Goal: Find specific page/section: Find specific page/section

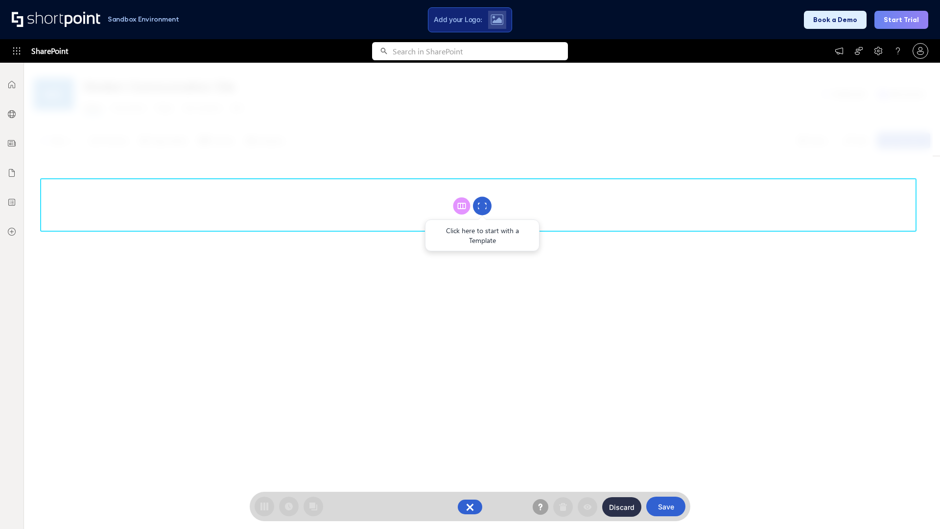
click at [482, 206] on circle at bounding box center [482, 206] width 19 height 19
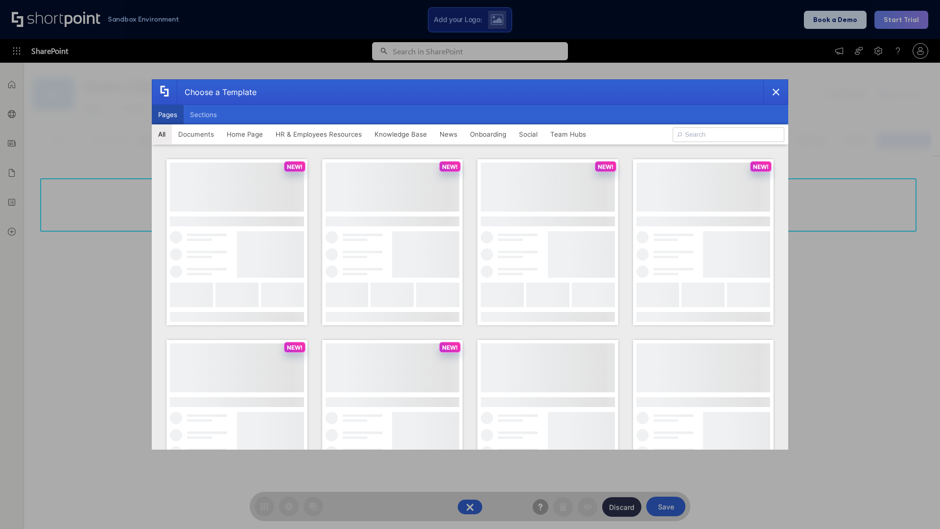
click at [168, 115] on button "Pages" at bounding box center [168, 115] width 32 height 20
type input "HR 12"
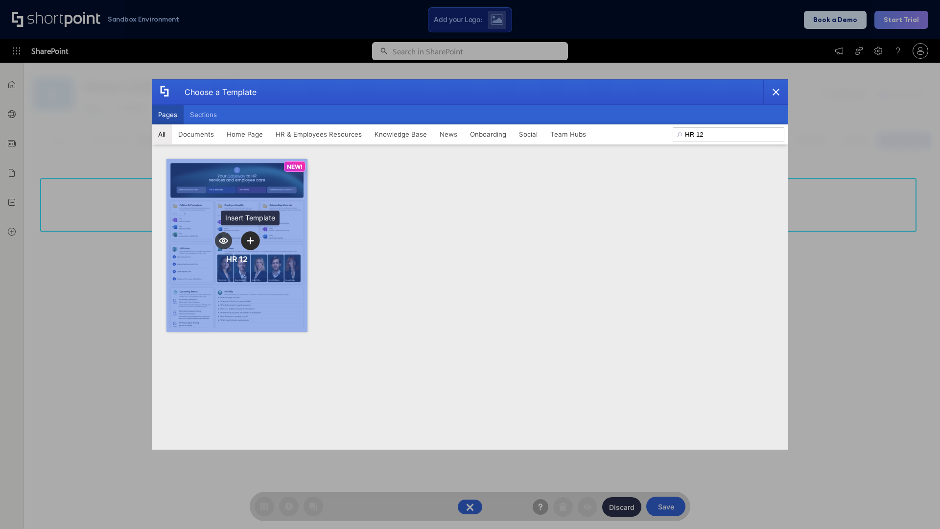
click at [250, 240] on icon "template selector" at bounding box center [250, 240] width 7 height 7
